Goal: Information Seeking & Learning: Find specific fact

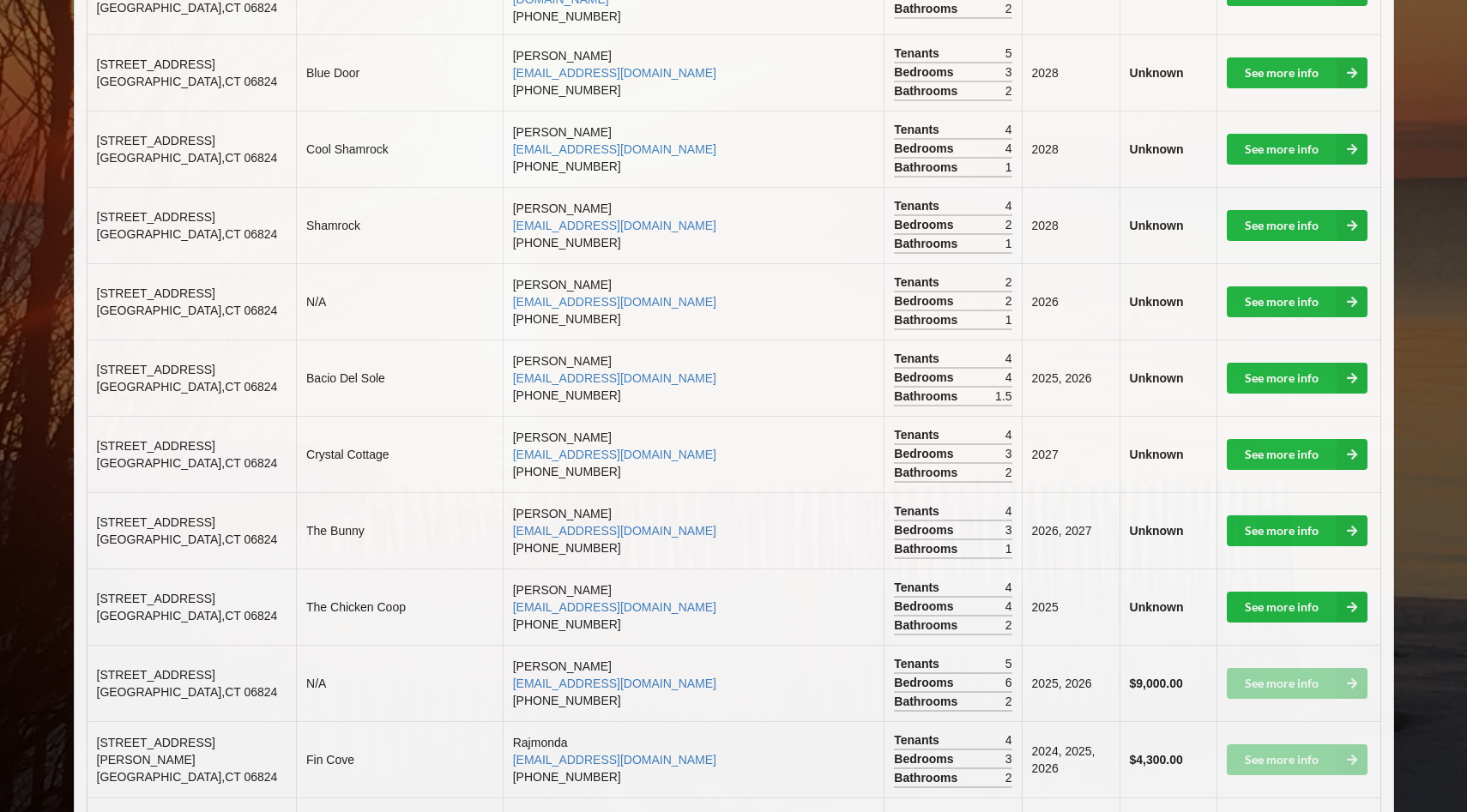
scroll to position [1191, 0]
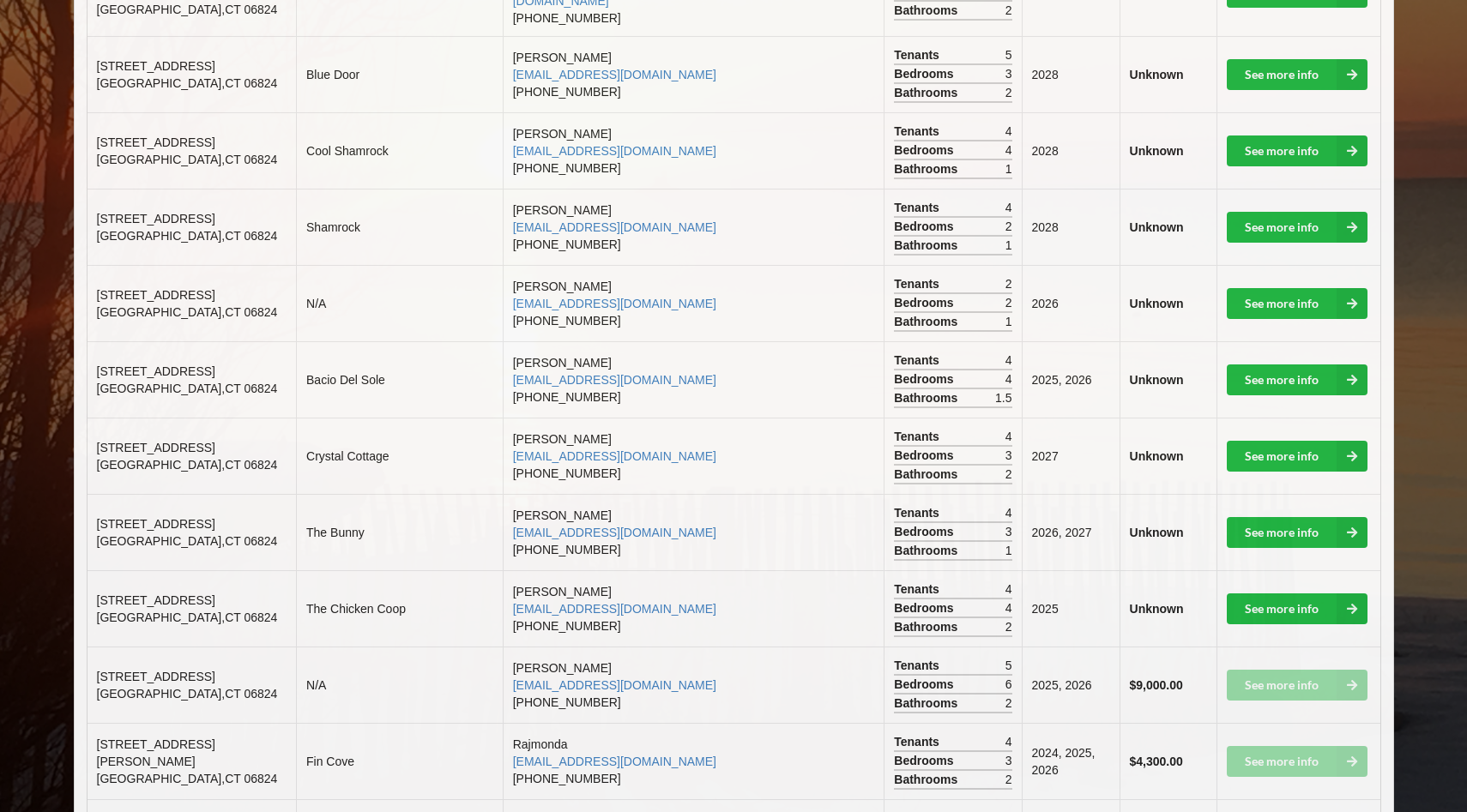
drag, startPoint x: 238, startPoint y: 559, endPoint x: 89, endPoint y: 565, distance: 149.1
click at [89, 570] on td "1907 Fairfield Beach Road Fairfield , CT 06824" at bounding box center [191, 608] width 209 height 76
copy span "[STREET_ADDRESS]"
click at [358, 570] on td "The Chicken Coop" at bounding box center [400, 608] width 206 height 76
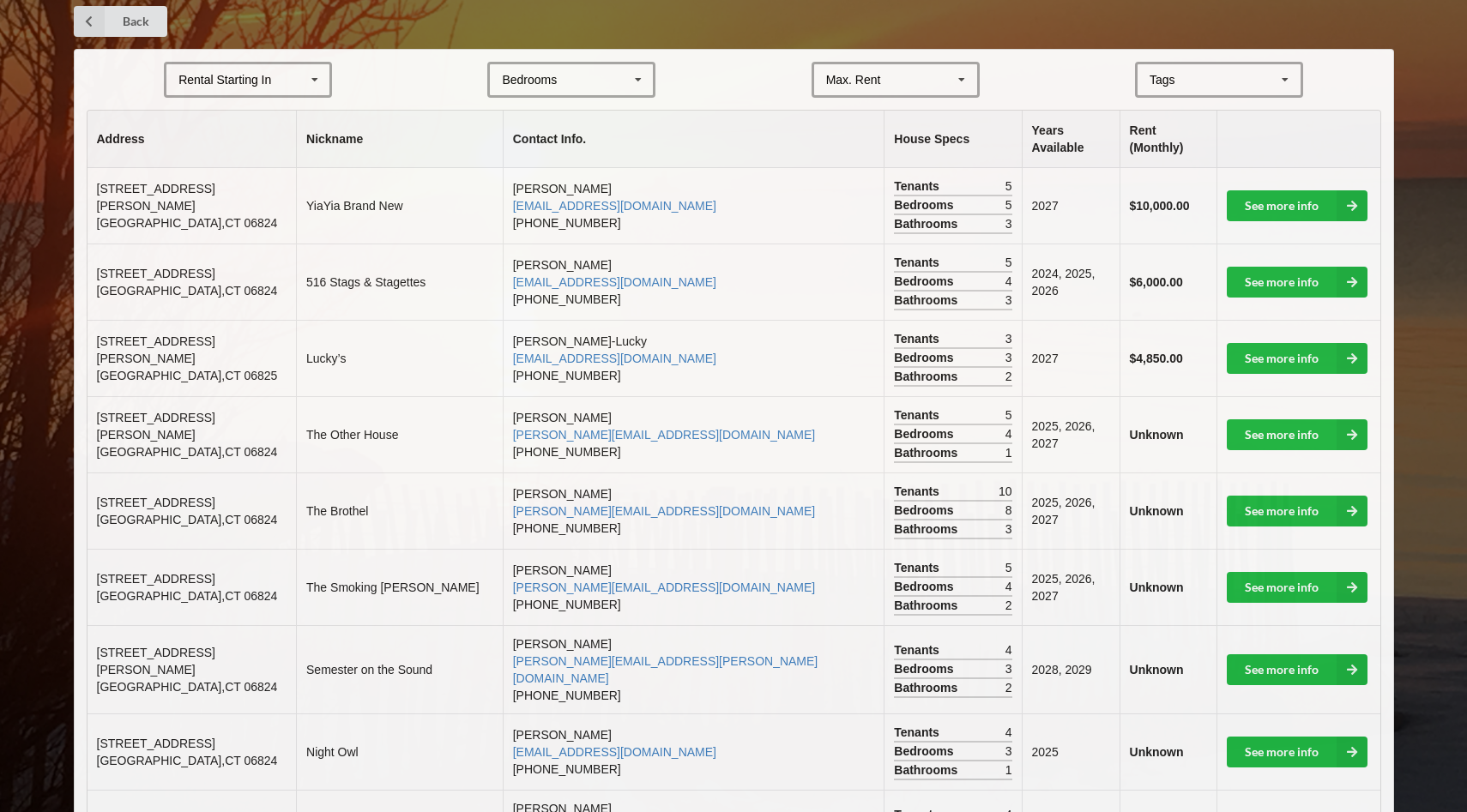
scroll to position [350, 0]
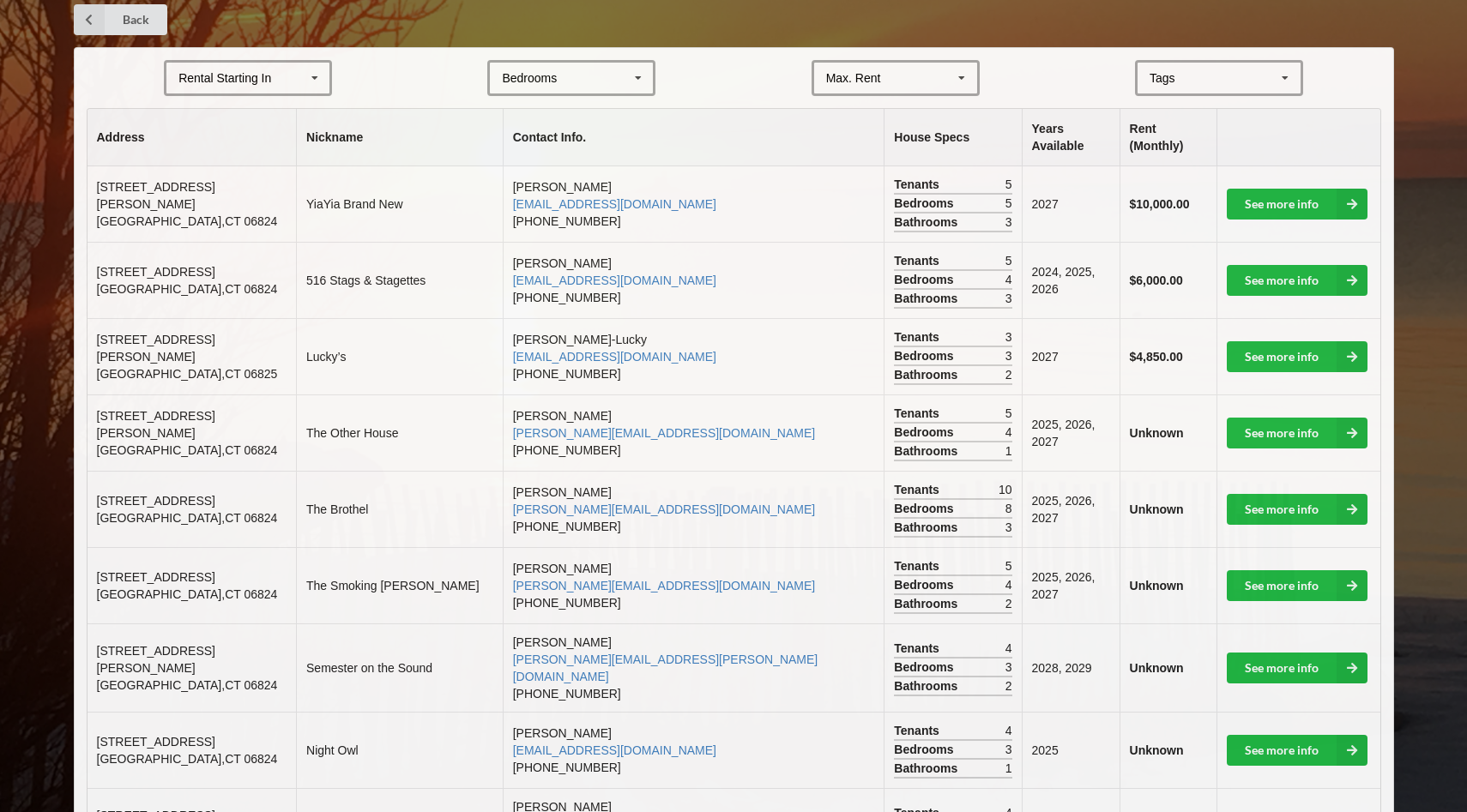
click at [645, 80] on icon at bounding box center [638, 79] width 25 height 32
click at [537, 279] on div "6" at bounding box center [571, 268] width 163 height 32
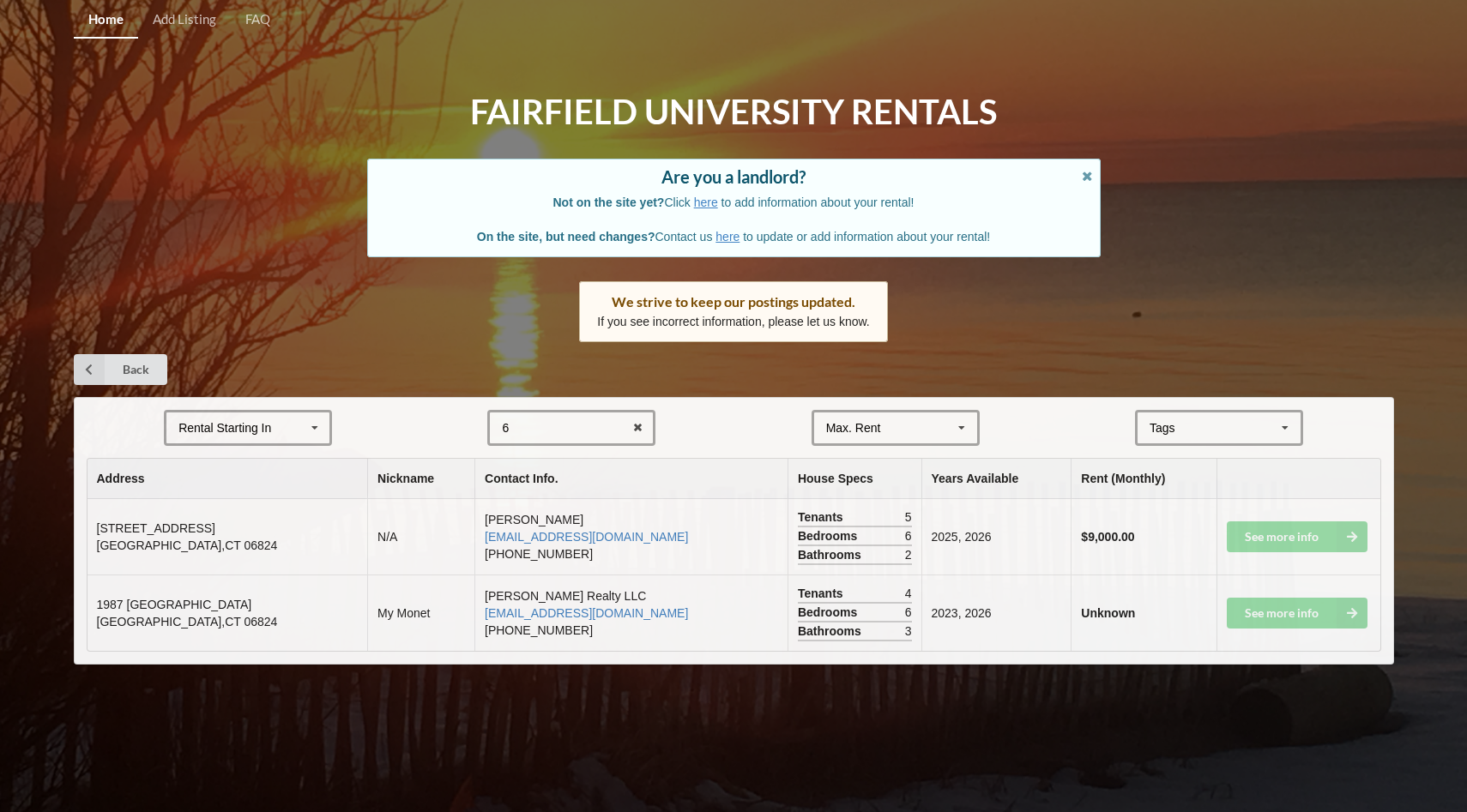
drag, startPoint x: 240, startPoint y: 600, endPoint x: 90, endPoint y: 605, distance: 150.1
click at [90, 605] on td "1987 Fairfield Beach Road Fairfield , CT 06824" at bounding box center [227, 612] width 280 height 76
copy span "1987 [GEOGRAPHIC_DATA]"
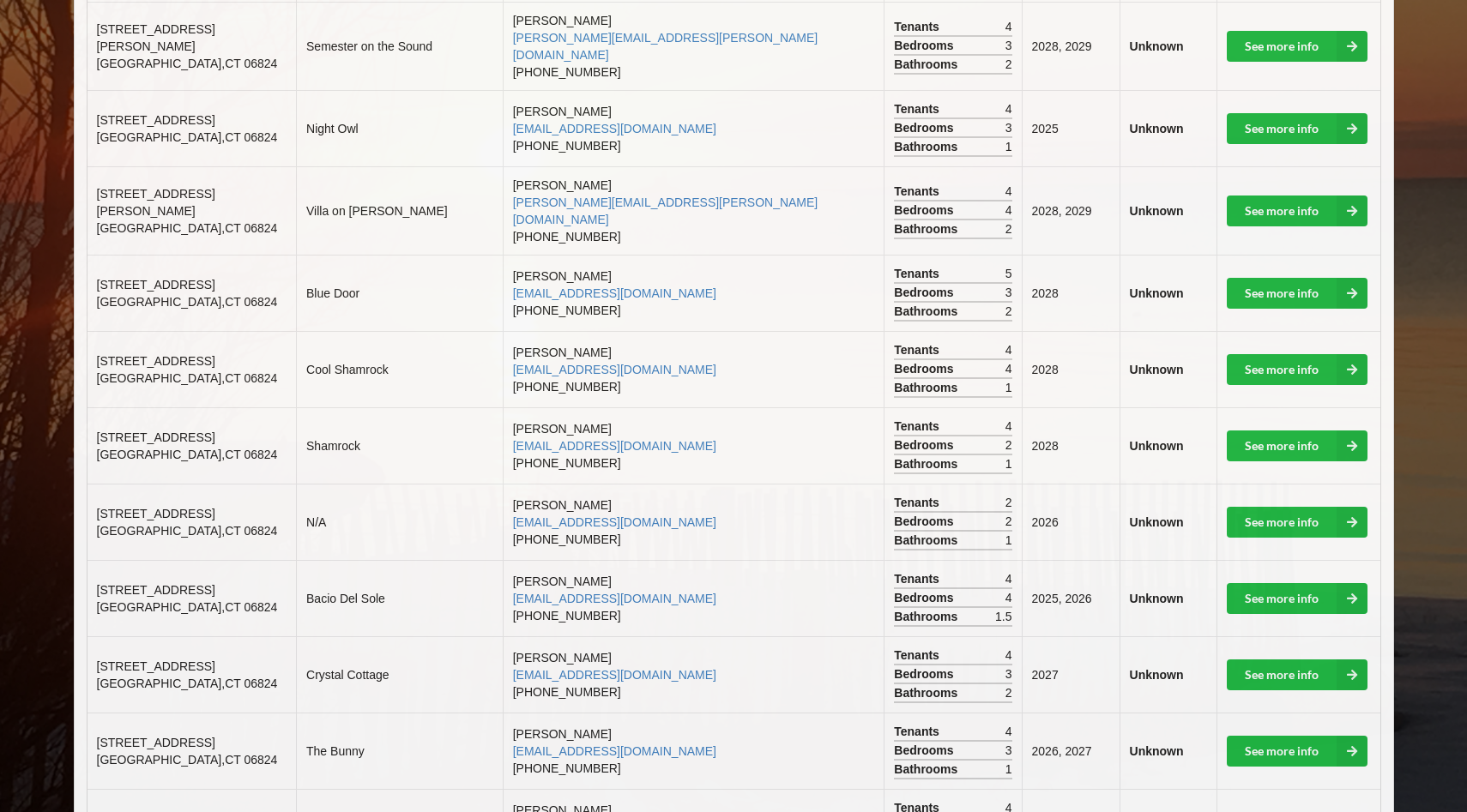
scroll to position [968, 0]
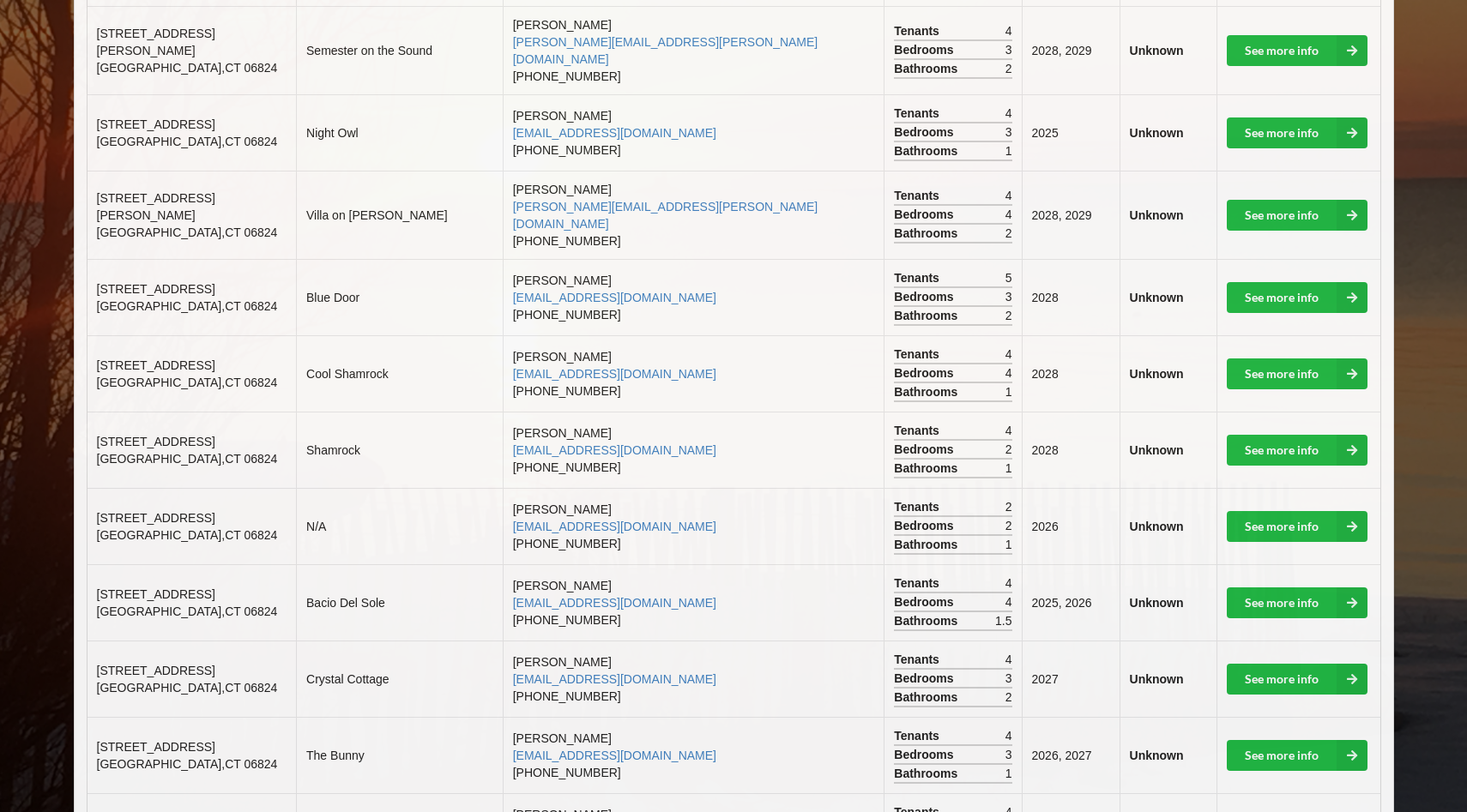
drag, startPoint x: 231, startPoint y: 474, endPoint x: 92, endPoint y: 477, distance: 139.0
click at [92, 489] on td "[STREET_ADDRESS]" at bounding box center [191, 526] width 209 height 76
copy span "[STREET_ADDRESS]"
